Goal: Transaction & Acquisition: Obtain resource

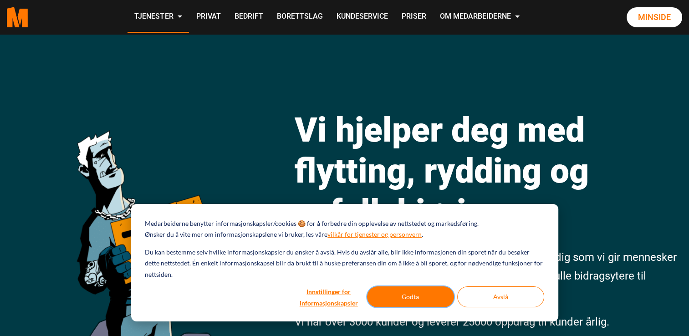
click at [409, 291] on button "Godta" at bounding box center [410, 296] width 87 height 21
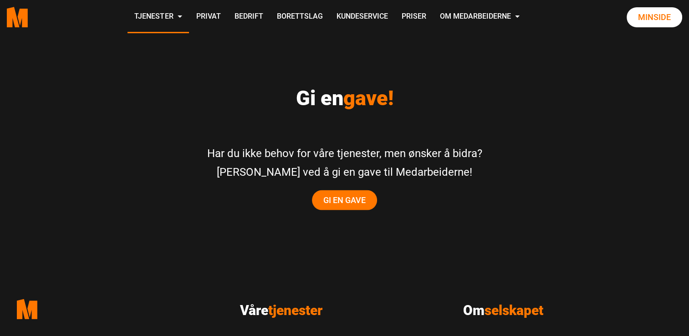
scroll to position [1822, 0]
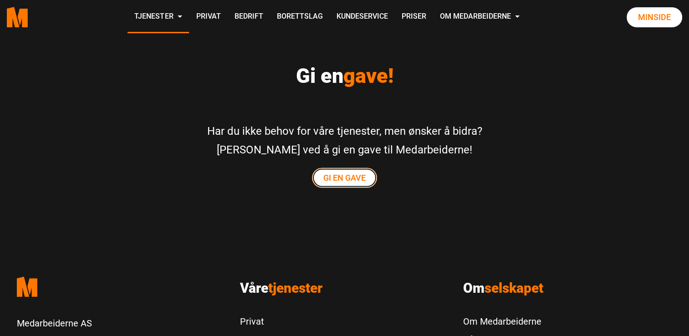
click at [353, 168] on link "Gi en gave" at bounding box center [344, 178] width 65 height 20
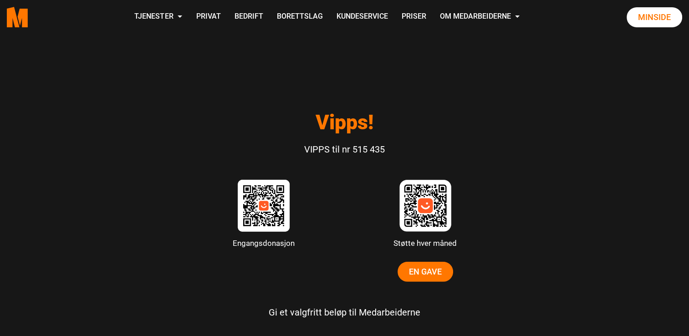
scroll to position [2618, 0]
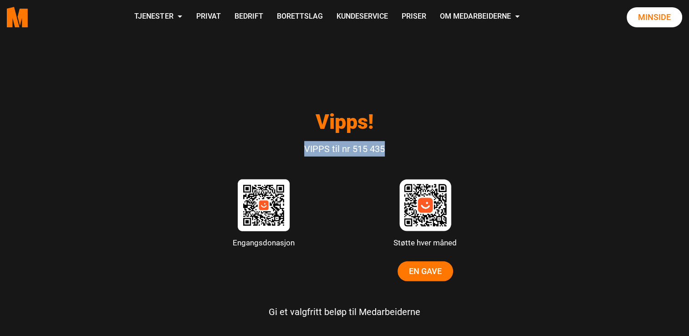
drag, startPoint x: 302, startPoint y: 153, endPoint x: 399, endPoint y: 147, distance: 96.7
click at [399, 147] on p "VIPPS til nr 515 435" at bounding box center [344, 148] width 373 height 15
copy p "VIPPS til nr 515 435"
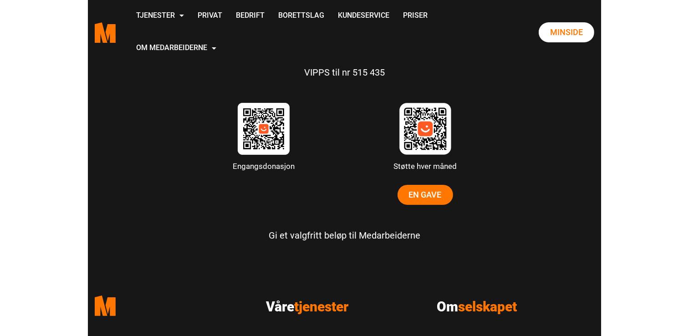
scroll to position [2618, 0]
